Goal: Information Seeking & Learning: Get advice/opinions

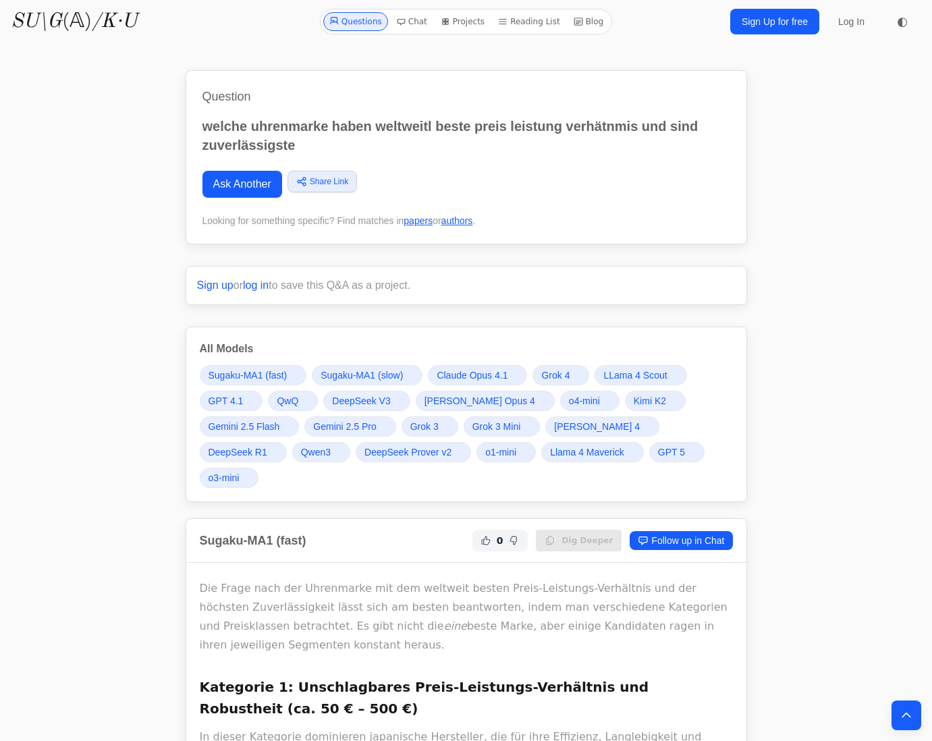
scroll to position [2227, 0]
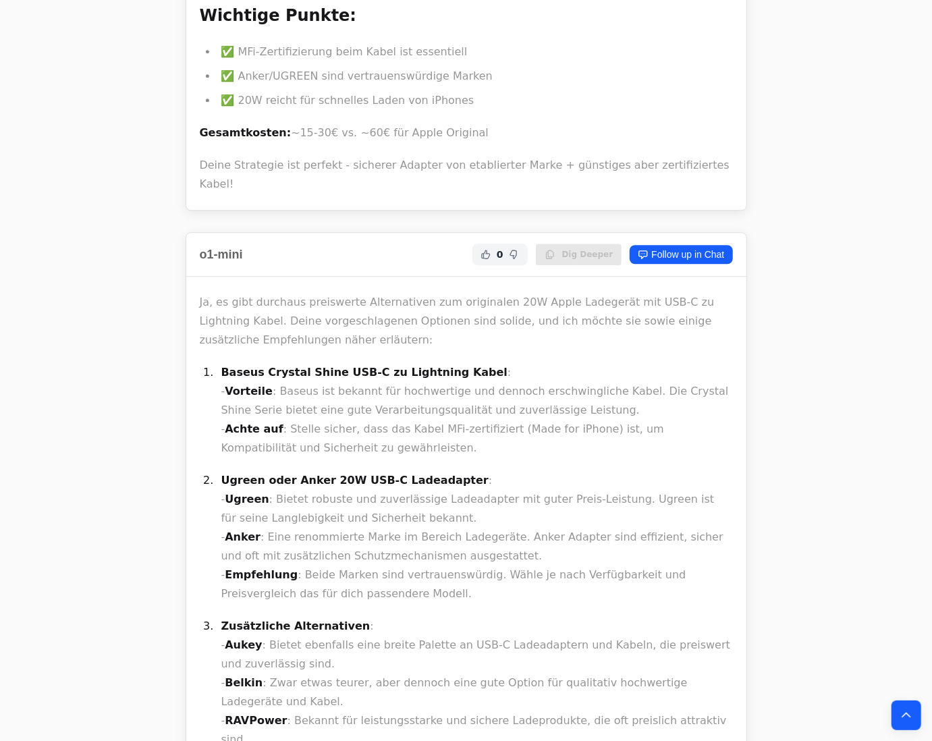
scroll to position [18671, 0]
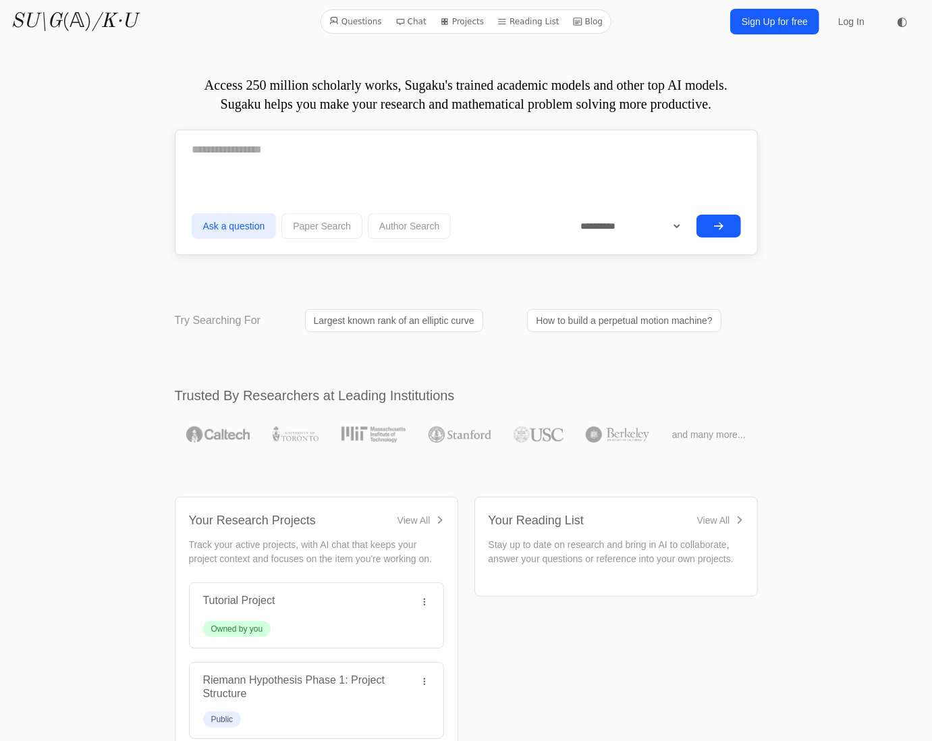
click at [252, 153] on textarea at bounding box center [466, 150] width 549 height 34
type textarea "**********"
click at [724, 217] on button "submit" at bounding box center [718, 224] width 45 height 23
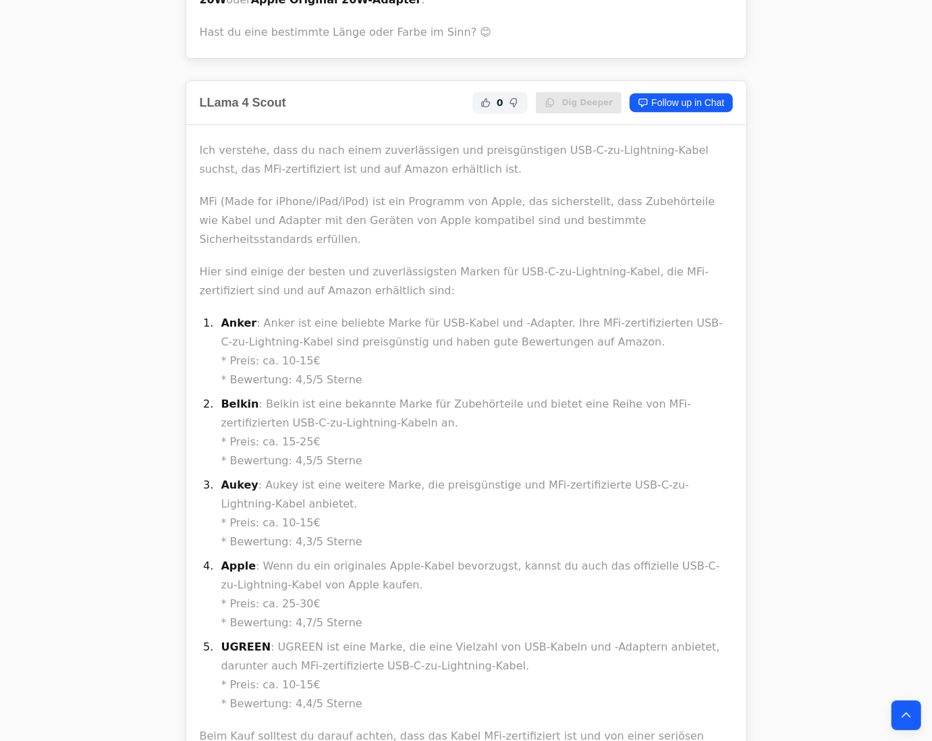
scroll to position [21738, 0]
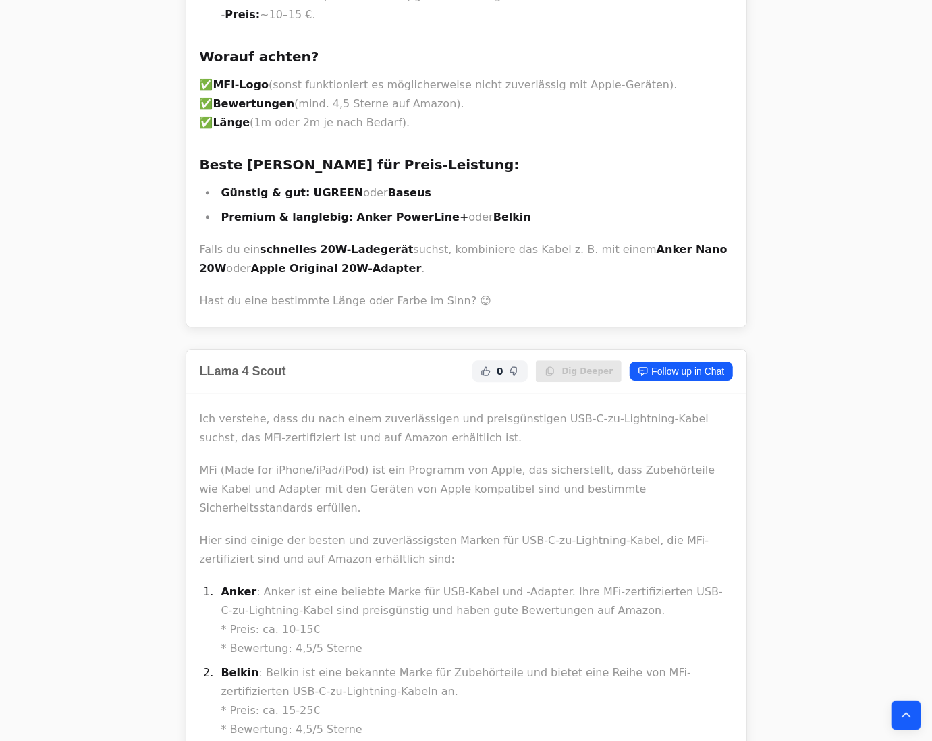
scroll to position [21588, 0]
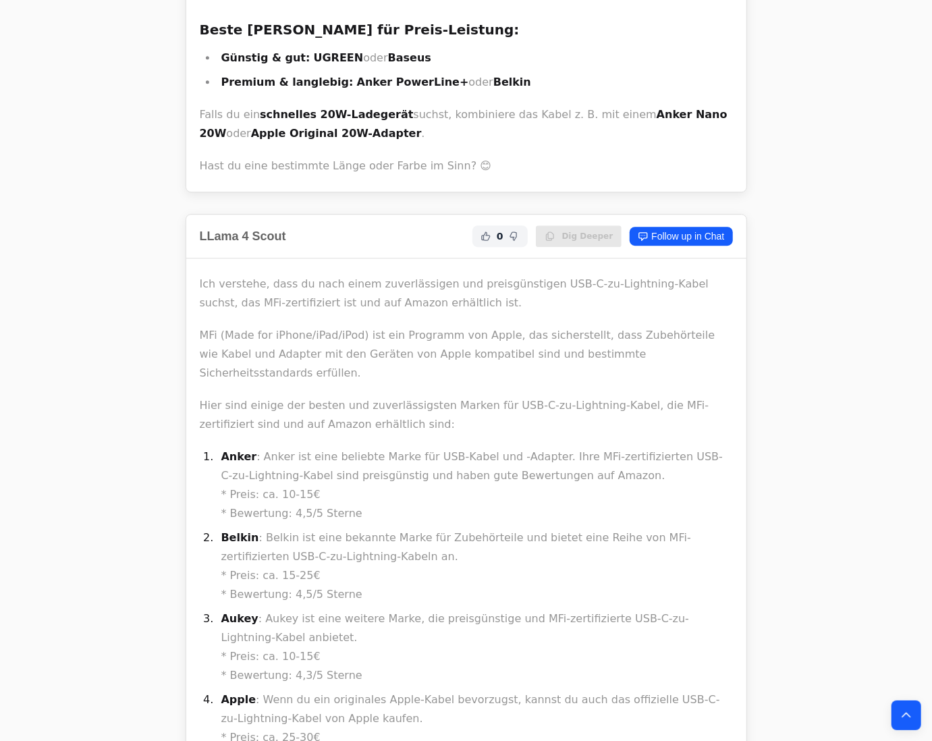
drag, startPoint x: 271, startPoint y: 338, endPoint x: 465, endPoint y: 333, distance: 193.8
copy li "Anker PowerLine II USB-C auf Lightning"
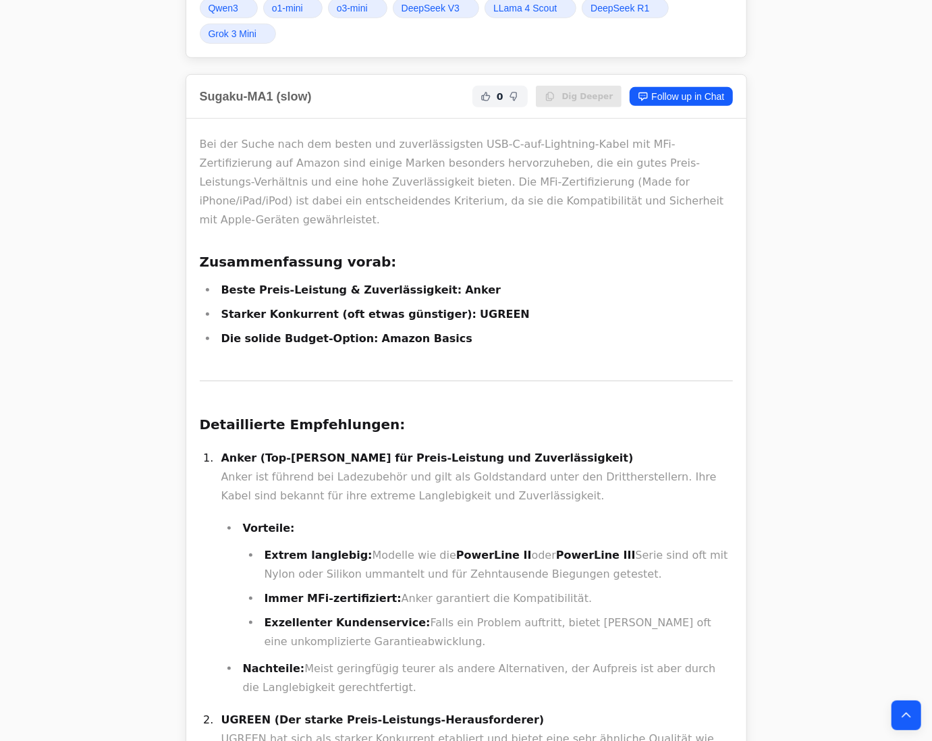
scroll to position [449, 0]
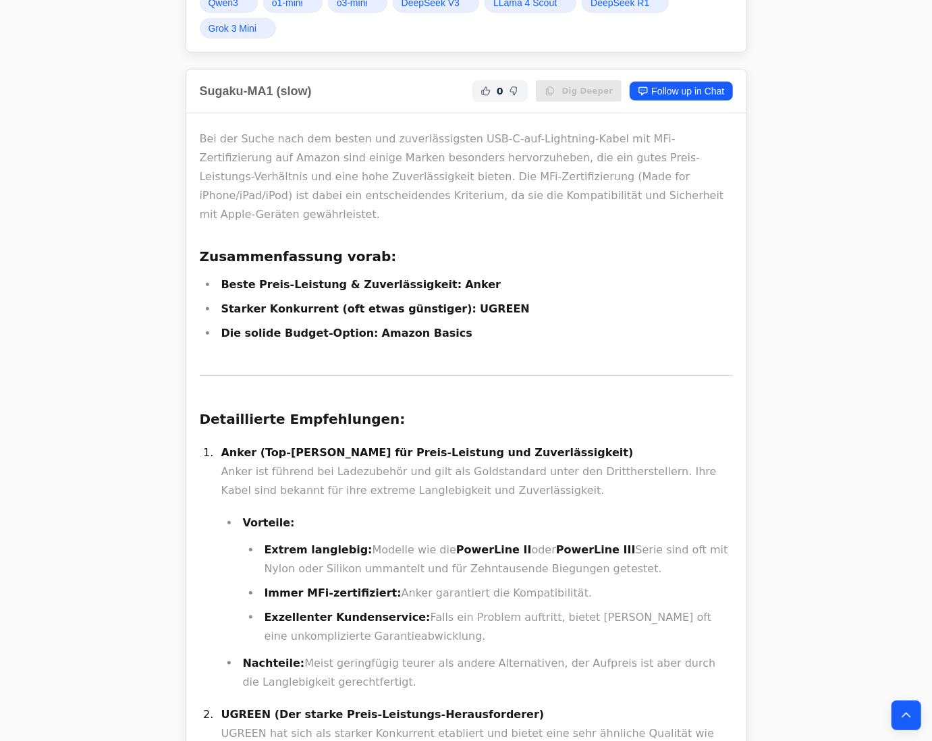
click at [645, 300] on li "Starker Konkurrent (oft etwas günstiger): UGREEN" at bounding box center [475, 309] width 516 height 19
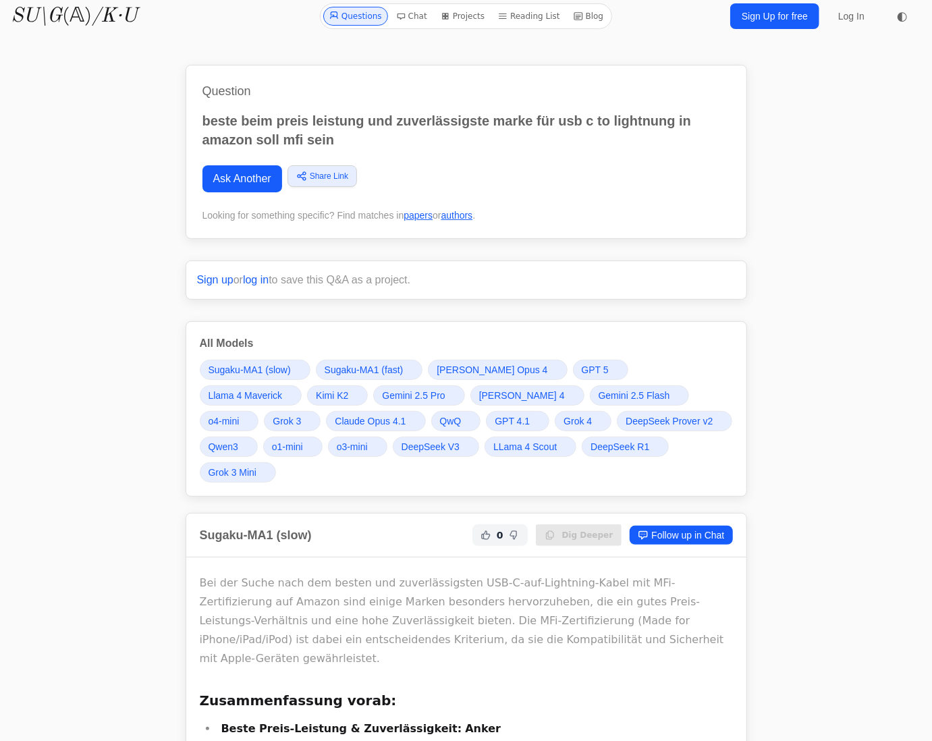
scroll to position [0, 0]
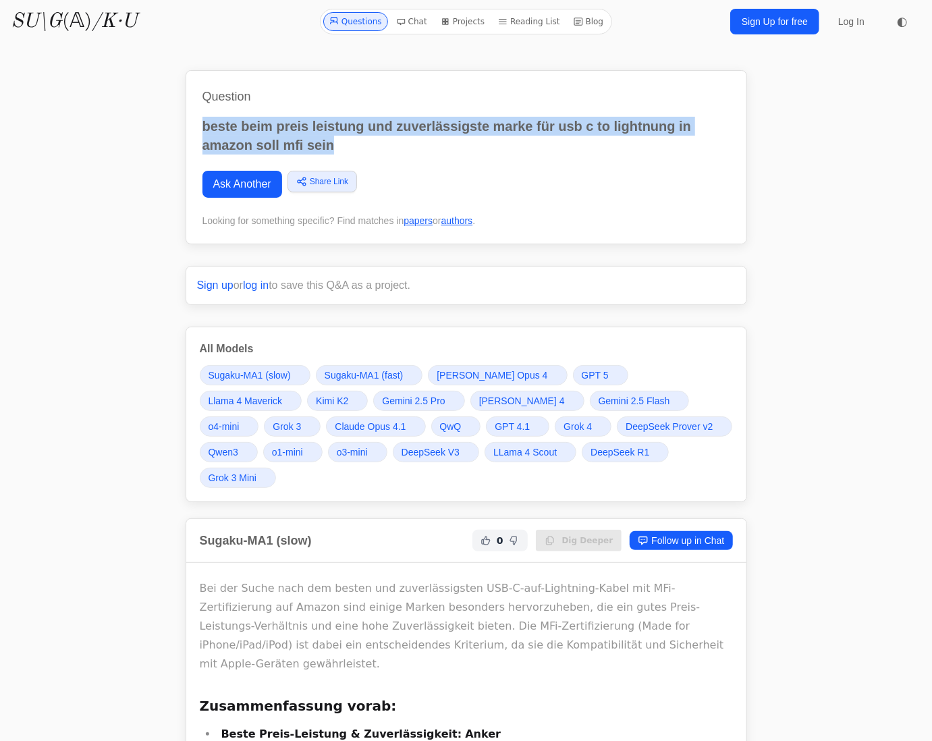
drag, startPoint x: 335, startPoint y: 142, endPoint x: 204, endPoint y: 115, distance: 134.5
click at [204, 115] on div "Question beste beim preis leistung und zuverlässigste marke für usb c to lightn…" at bounding box center [466, 157] width 561 height 174
copy p "beste beim preis leistung und zuverlässigste marke für usb c to lightnung in am…"
click at [228, 196] on link "Ask Another" at bounding box center [242, 184] width 80 height 27
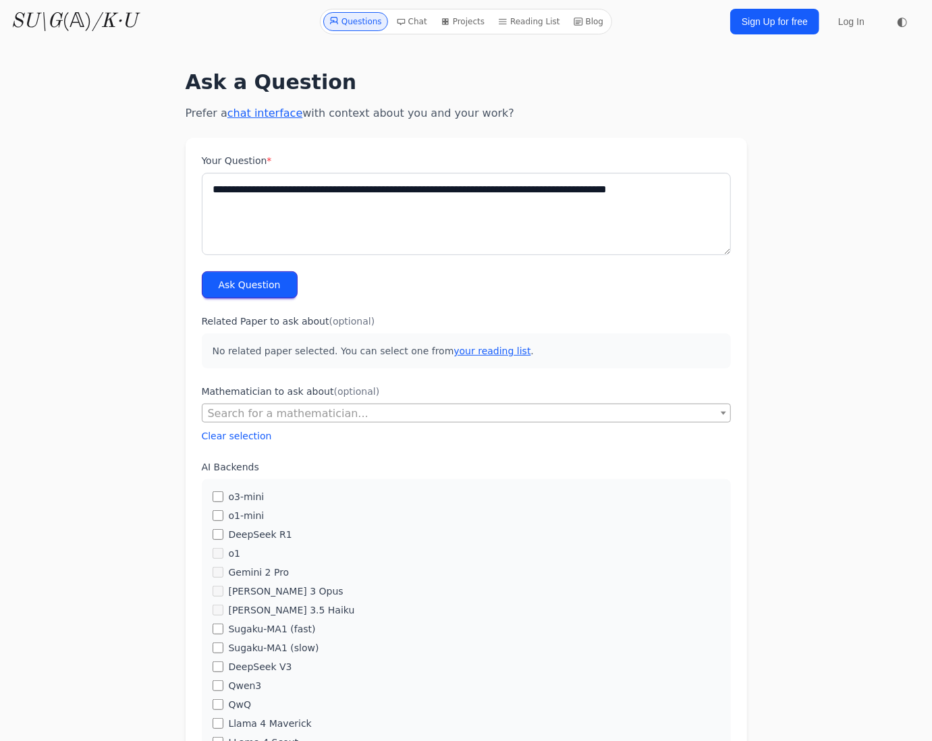
click at [282, 197] on textarea "**********" at bounding box center [466, 214] width 529 height 82
click at [270, 189] on textarea "**********" at bounding box center [466, 214] width 529 height 82
drag, startPoint x: 294, startPoint y: 194, endPoint x: 200, endPoint y: 198, distance: 93.9
click at [200, 198] on form "**********" at bounding box center [466, 673] width 561 height 1070
click at [285, 217] on textarea "**********" at bounding box center [466, 214] width 529 height 82
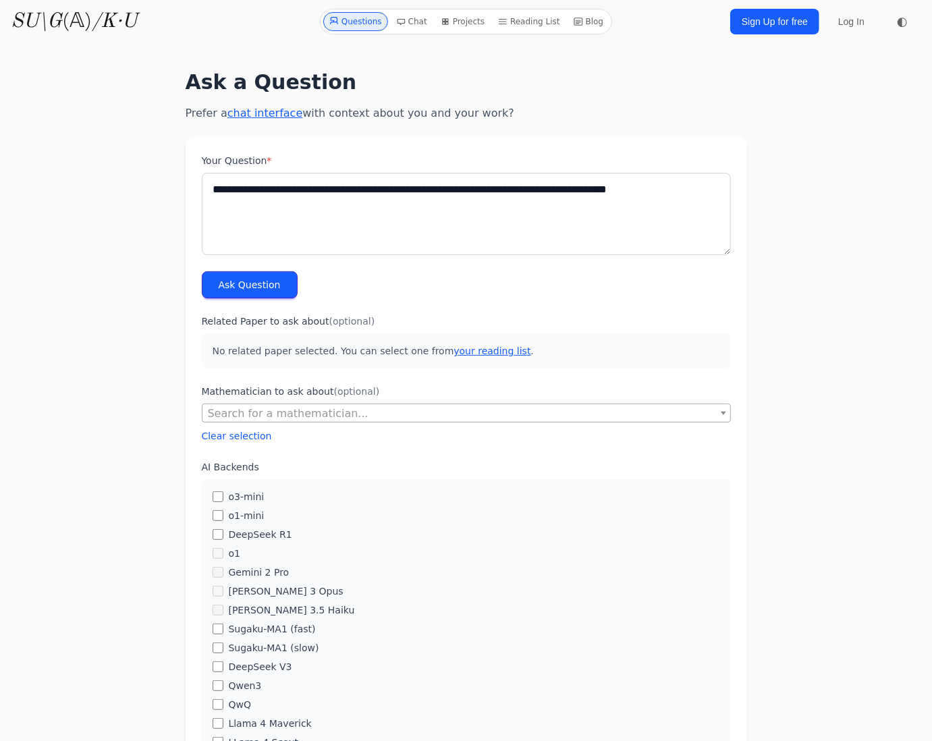
drag, startPoint x: 331, startPoint y: 191, endPoint x: 30, endPoint y: 201, distance: 301.8
click at [30, 201] on body "Questions Chat Projects Reading List Blog SU\G (𝔸) /K·U Questions Chat Projects…" at bounding box center [466, 647] width 932 height 1294
click at [416, 184] on textarea "**********" at bounding box center [466, 214] width 529 height 82
click at [538, 190] on textarea "**********" at bounding box center [466, 214] width 529 height 82
type textarea "**********"
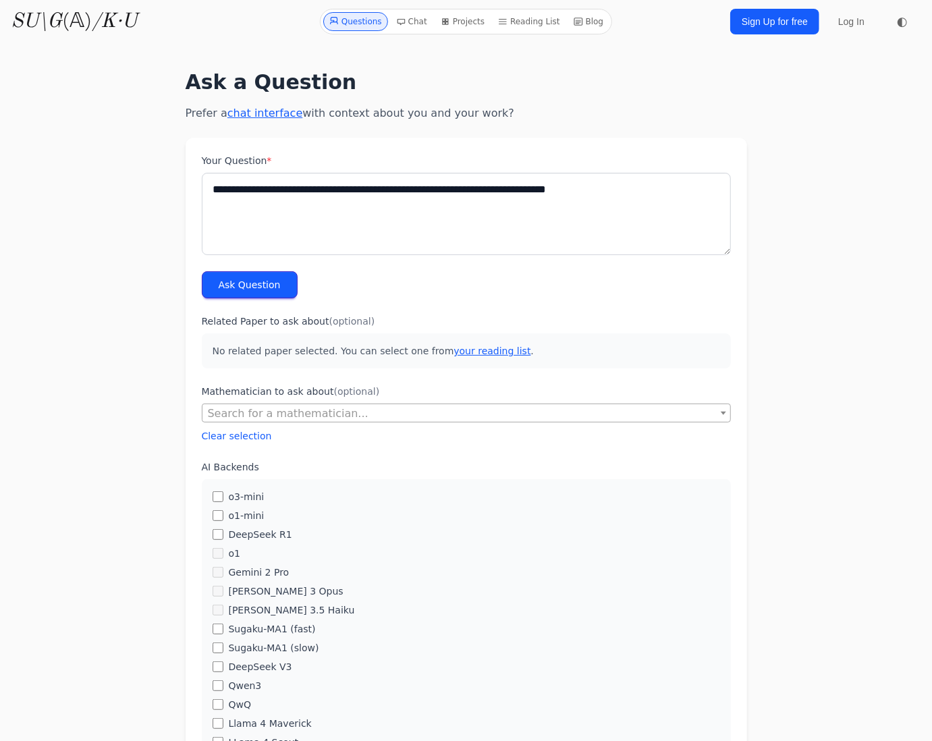
click at [271, 292] on button "Ask Question" at bounding box center [250, 284] width 96 height 27
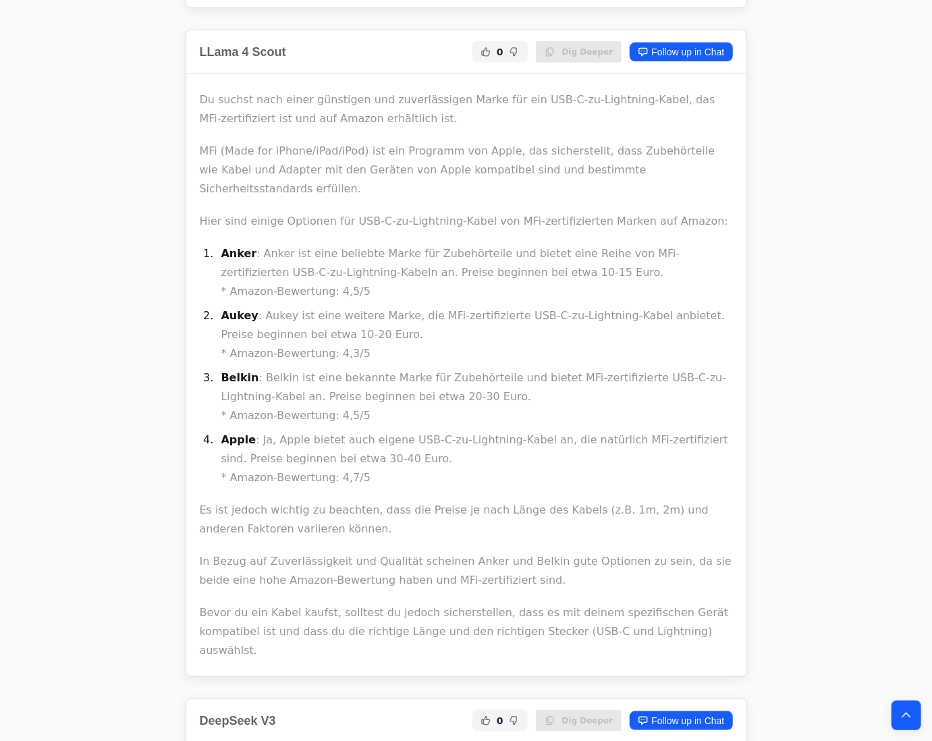
scroll to position [19993, 0]
drag, startPoint x: 220, startPoint y: 362, endPoint x: 387, endPoint y: 360, distance: 166.7
copy strong "Baseus USB-C auf Lightning Kabel"
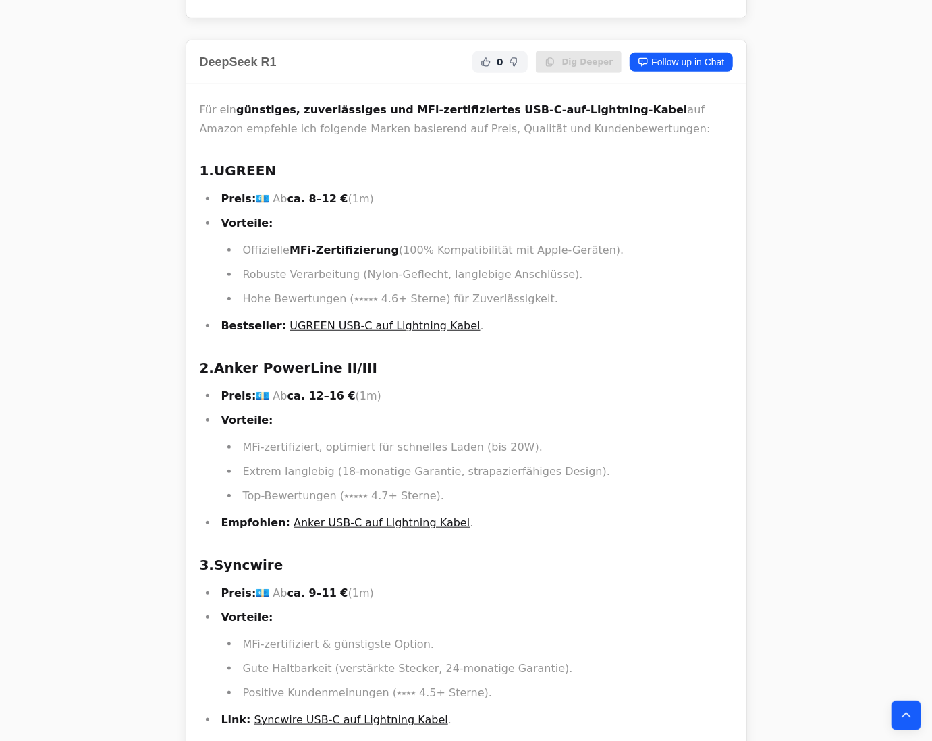
scroll to position [8819, 0]
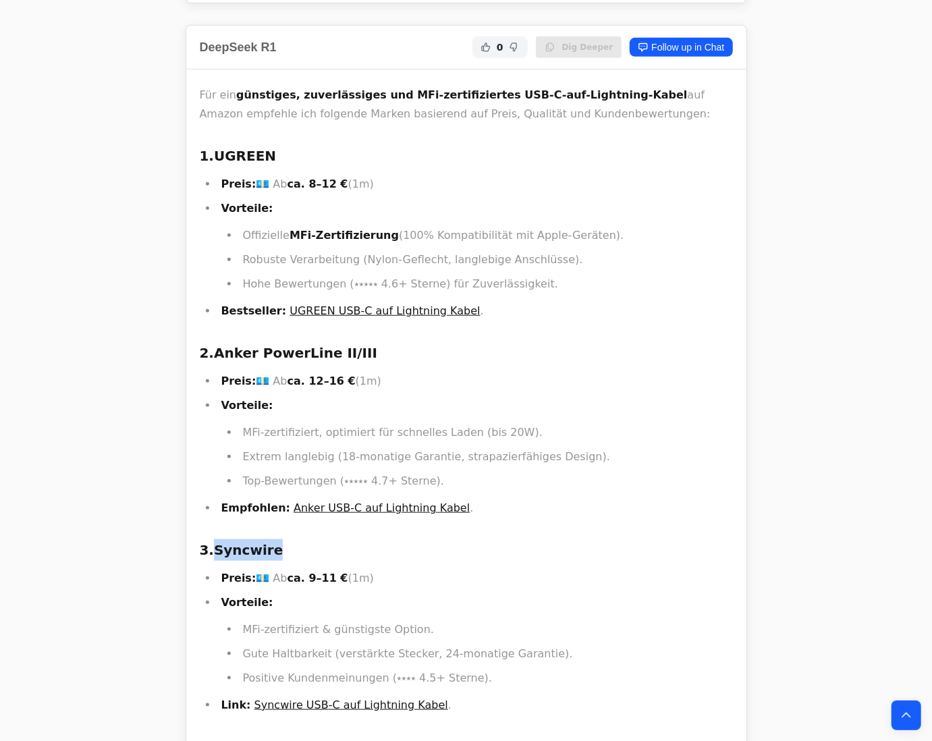
drag, startPoint x: 281, startPoint y: 252, endPoint x: 211, endPoint y: 258, distance: 69.7
click at [211, 539] on h3 "3. Syncwire" at bounding box center [466, 550] width 533 height 22
copy h3 "Syncwire"
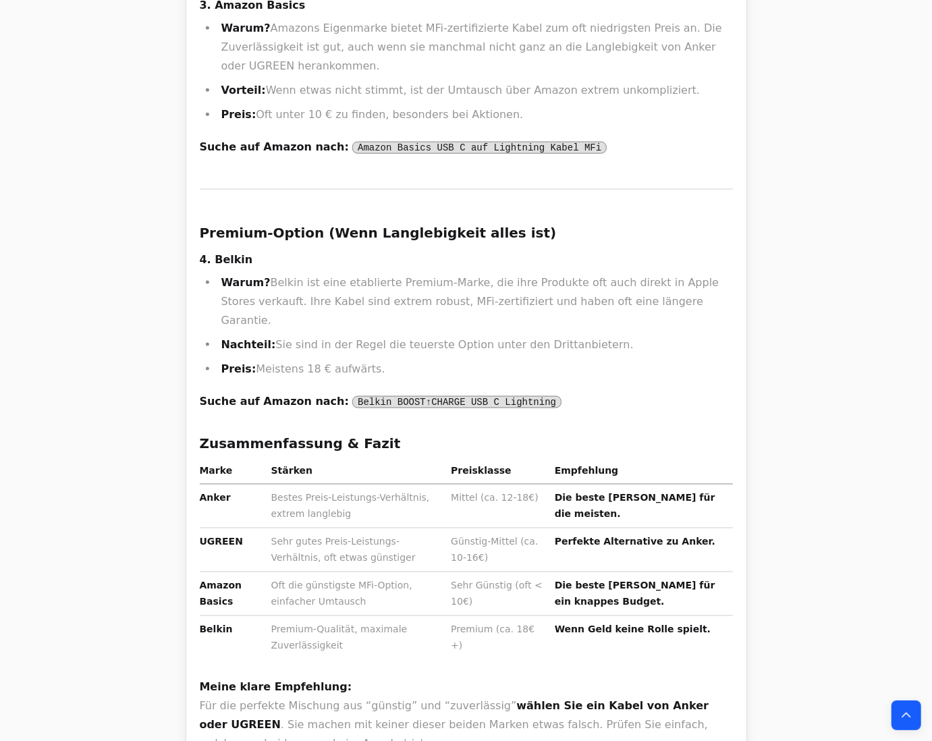
scroll to position [3645, 0]
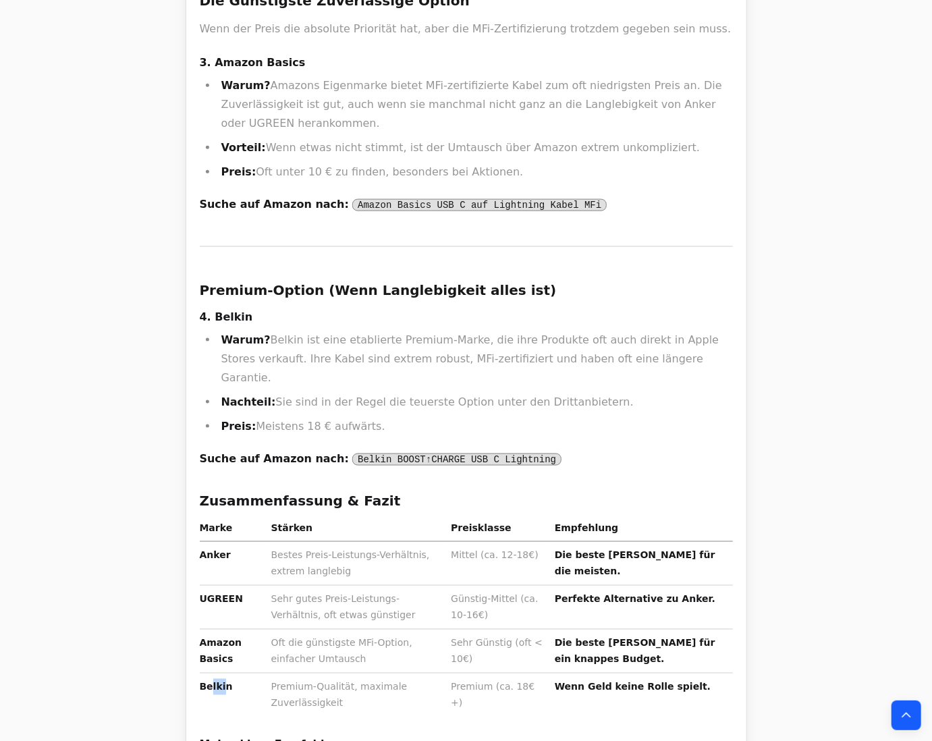
drag, startPoint x: 219, startPoint y: 512, endPoint x: 207, endPoint y: 508, distance: 12.8
click at [206, 682] on strong "Belkin" at bounding box center [216, 687] width 33 height 11
click at [218, 682] on strong "Belkin" at bounding box center [216, 687] width 33 height 11
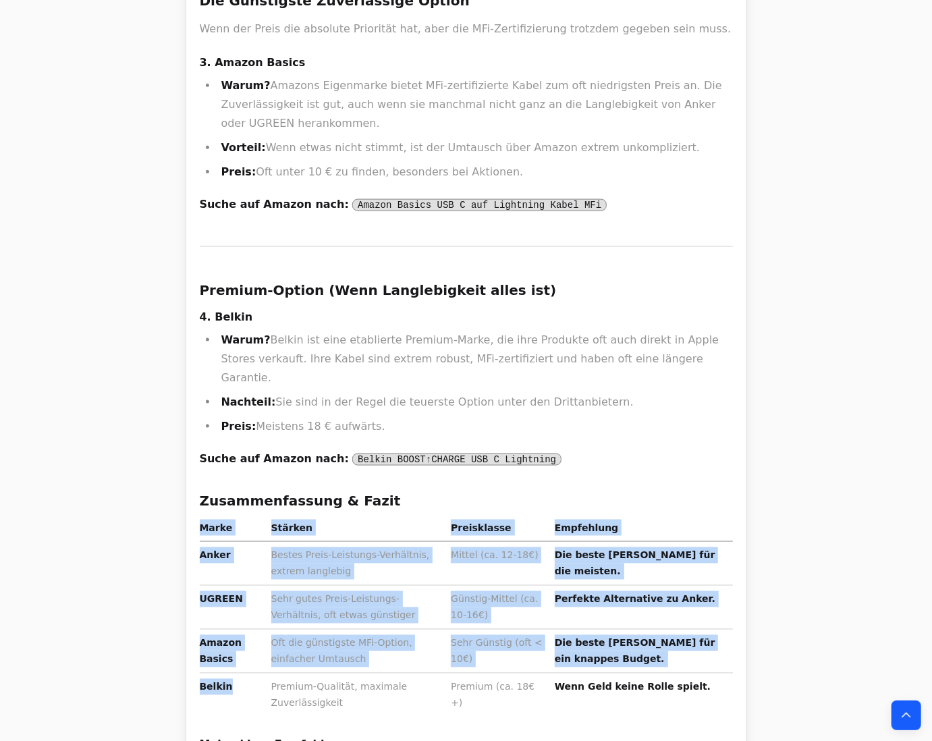
drag, startPoint x: 226, startPoint y: 510, endPoint x: 196, endPoint y: 510, distance: 30.4
click at [196, 510] on div "Absolut! Die Kombination aus “günstig”, “zuverlässig” und “MFi-zertifiziert” is…" at bounding box center [466, 61] width 560 height 1672
click at [225, 682] on strong "Belkin" at bounding box center [216, 687] width 33 height 11
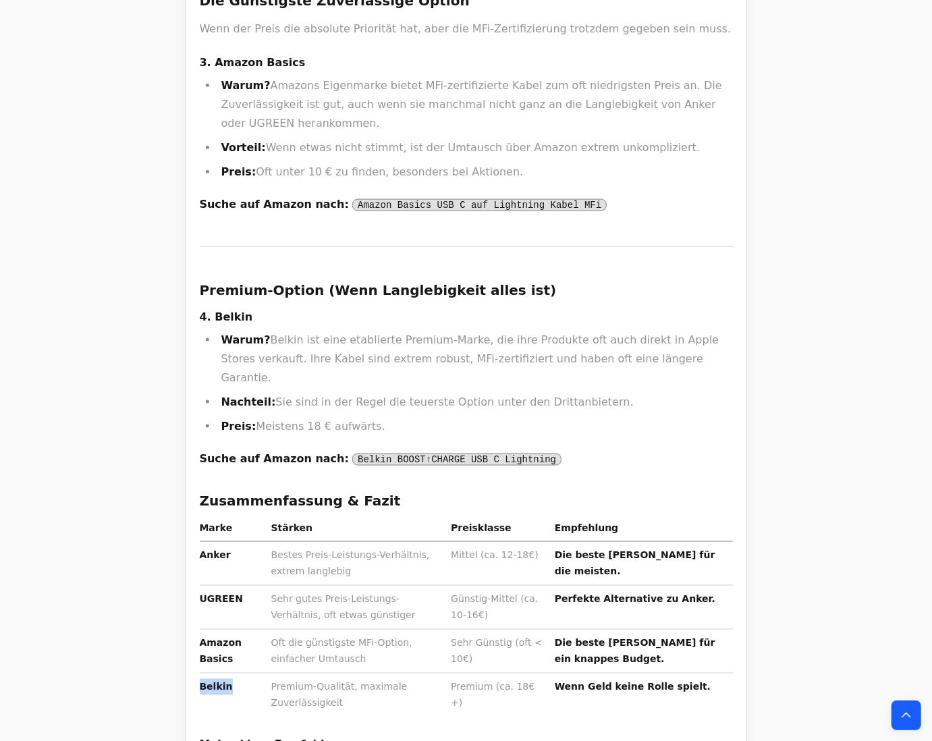
drag, startPoint x: 221, startPoint y: 510, endPoint x: 202, endPoint y: 512, distance: 19.6
click at [202, 674] on td "Belkin" at bounding box center [233, 696] width 66 height 44
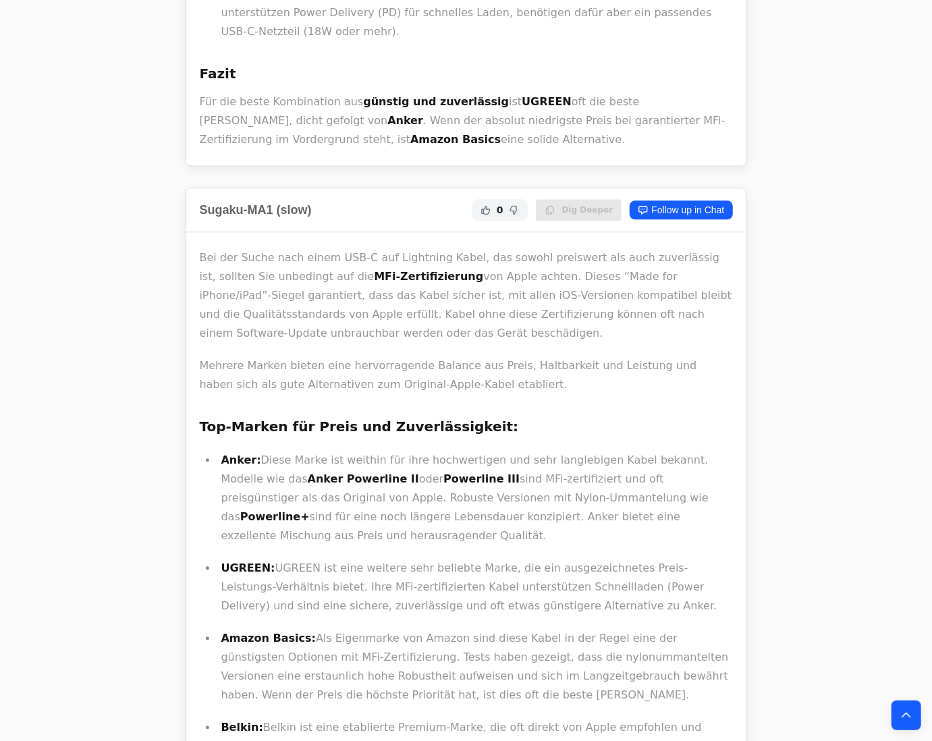
scroll to position [1620, 0]
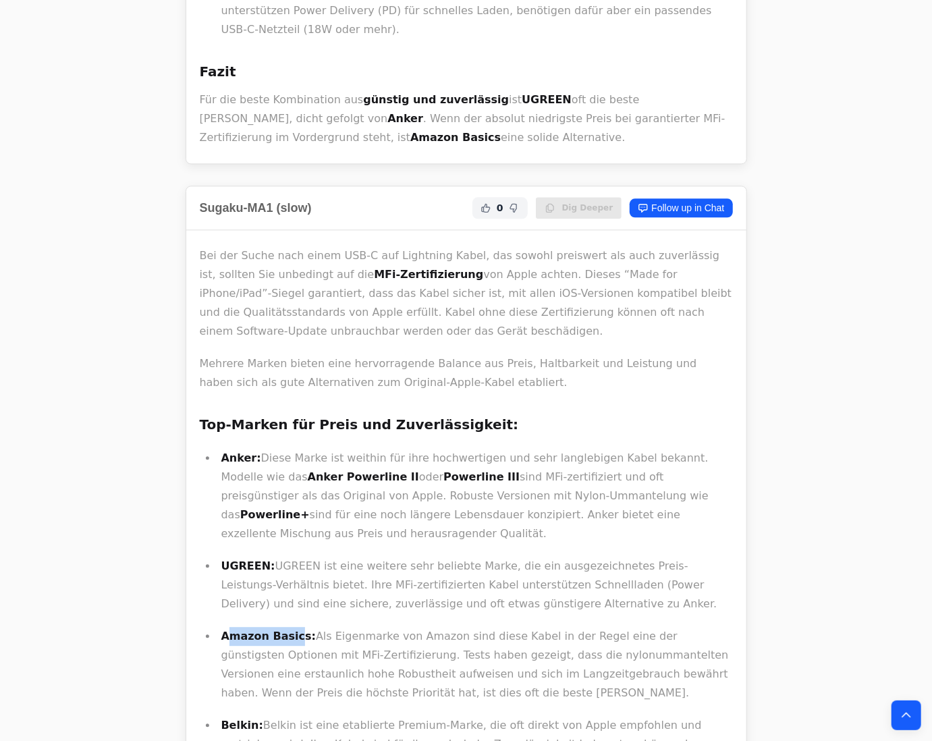
drag, startPoint x: 290, startPoint y: 512, endPoint x: 229, endPoint y: 513, distance: 61.4
click at [229, 630] on strong "Amazon Basics:" at bounding box center [268, 636] width 95 height 13
drag, startPoint x: 221, startPoint y: 513, endPoint x: 294, endPoint y: 512, distance: 73.6
click at [294, 630] on strong "Amazon Basics:" at bounding box center [268, 636] width 95 height 13
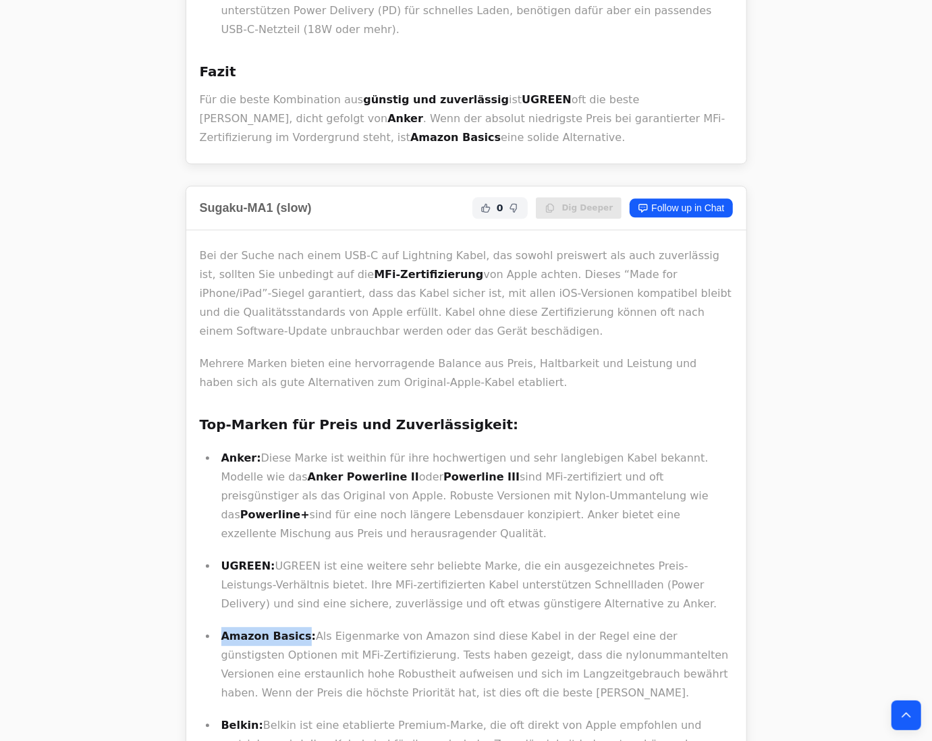
copy strong "Amazon Basics"
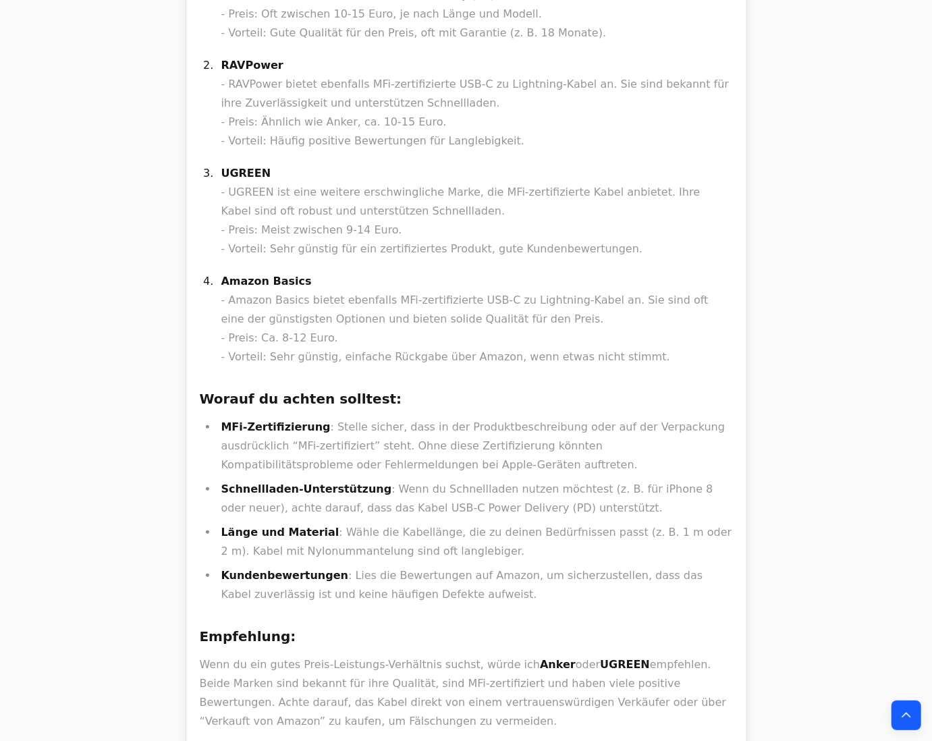
scroll to position [16843, 0]
